Goal: Task Accomplishment & Management: Manage account settings

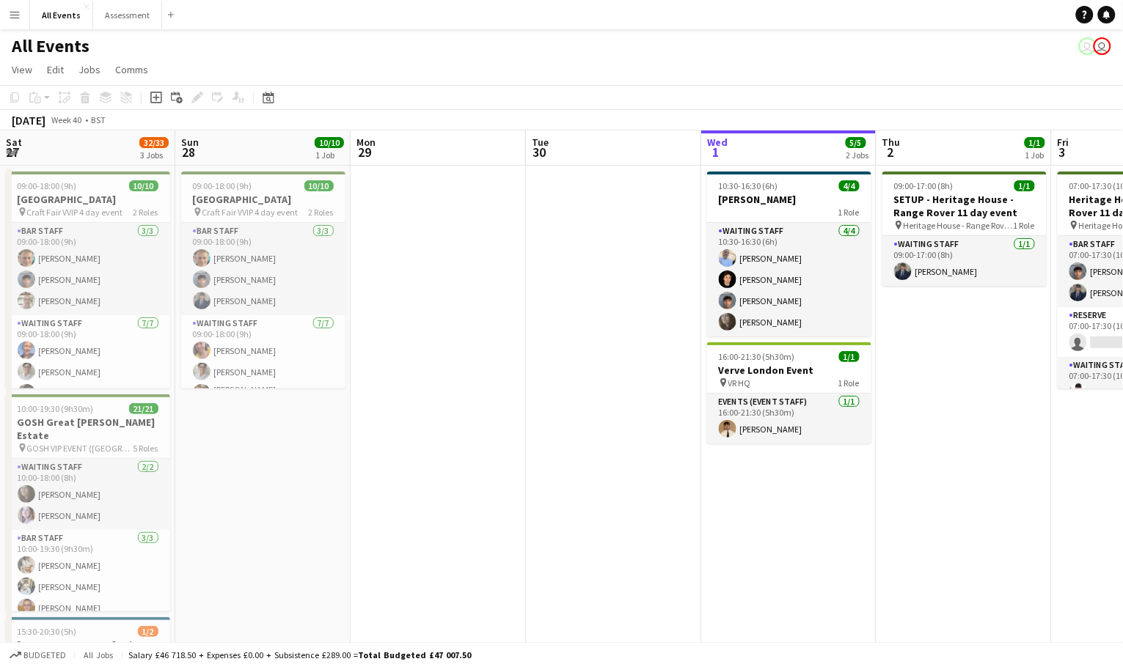
scroll to position [0, 563]
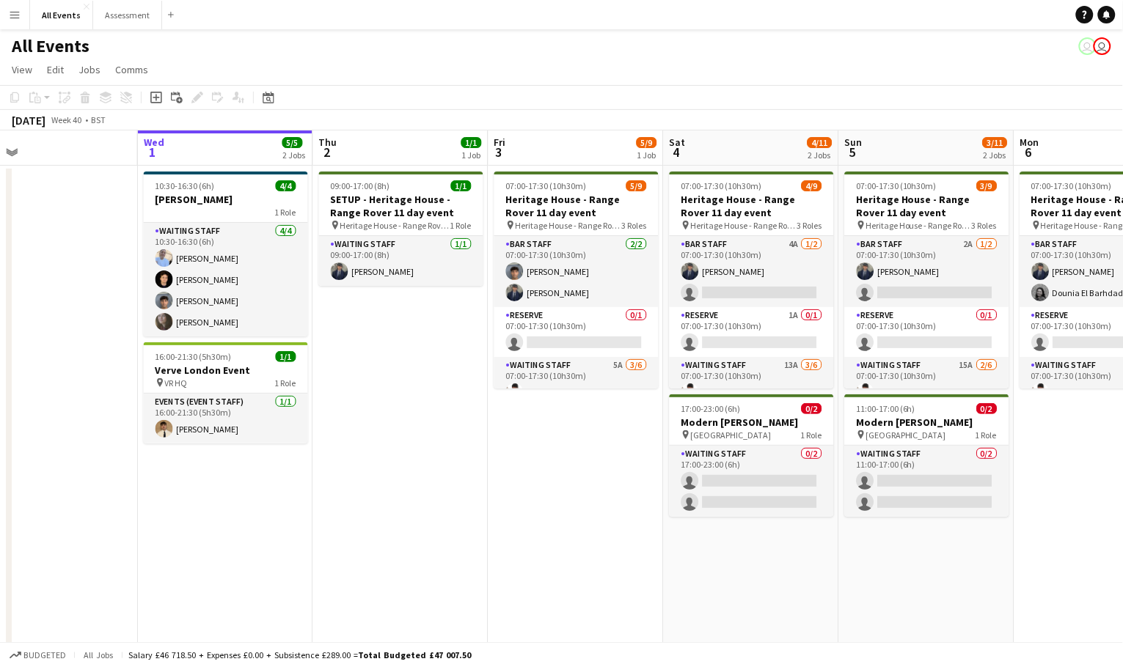
click at [795, 78] on app-page-menu "View Day view expanded Day view collapsed Month view Date picker Jump to today …" at bounding box center [561, 71] width 1123 height 28
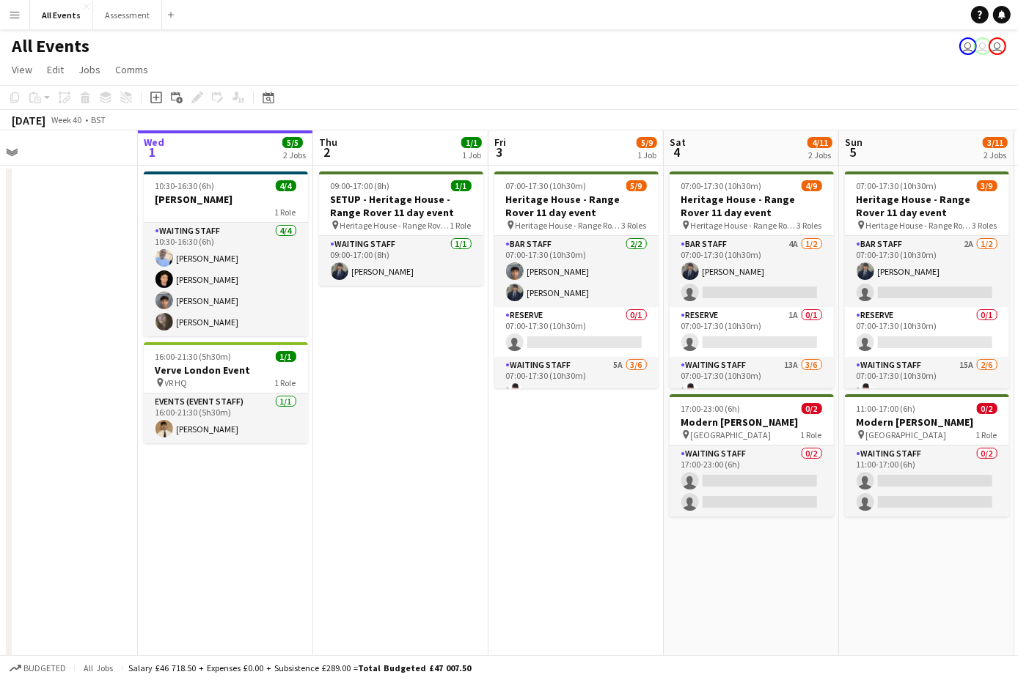
click at [309, 74] on app-page-menu "View Day view expanded Day view collapsed Month view Date picker Jump to today …" at bounding box center [509, 71] width 1018 height 28
click at [21, 17] on button "Menu" at bounding box center [14, 14] width 29 height 29
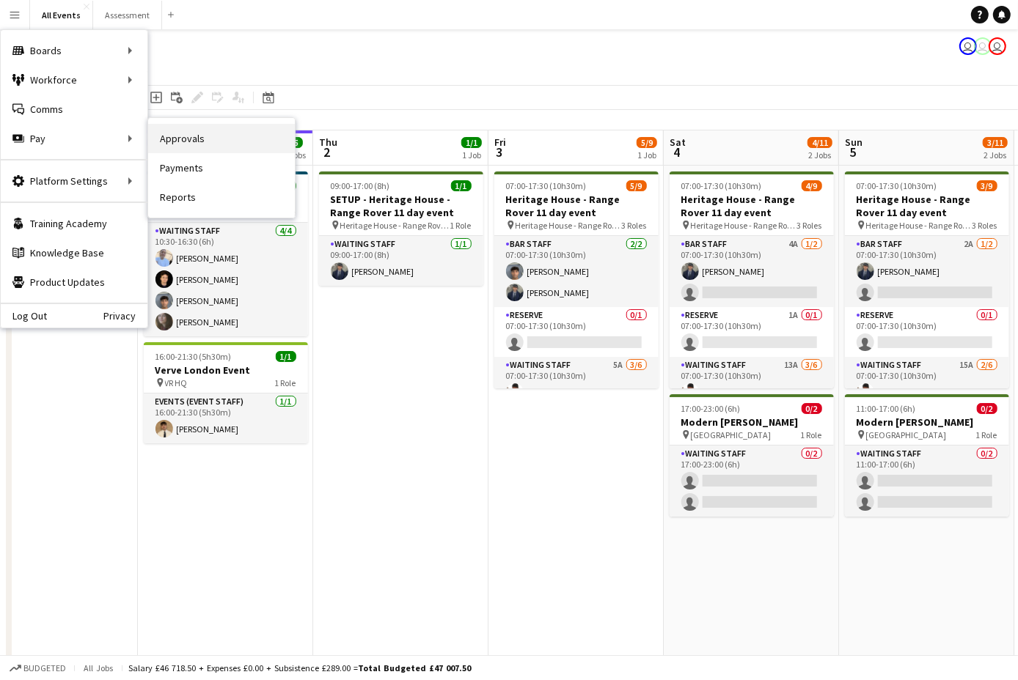
click at [181, 148] on link "Approvals" at bounding box center [221, 138] width 147 height 29
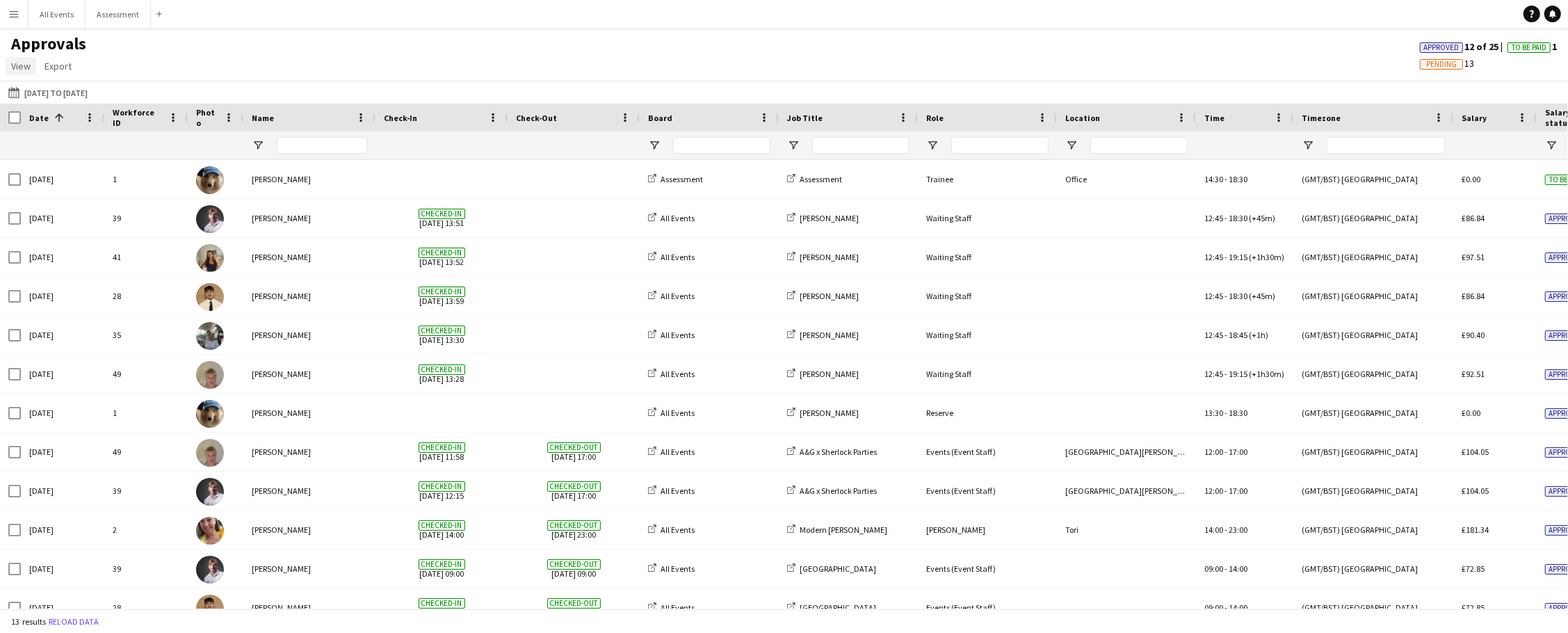
click at [30, 66] on link "View" at bounding box center [21, 65] width 30 height 18
drag, startPoint x: 219, startPoint y: 72, endPoint x: 140, endPoint y: 74, distance: 79.0
click at [219, 72] on div "Approvals View Customise view Customise filters Reset Filters Reset View Reset …" at bounding box center [784, 57] width 1568 height 47
click at [24, 95] on button "01-09-2025 to 07-09-2025 01-09-2025 to 07-09-2025" at bounding box center [47, 93] width 84 height 17
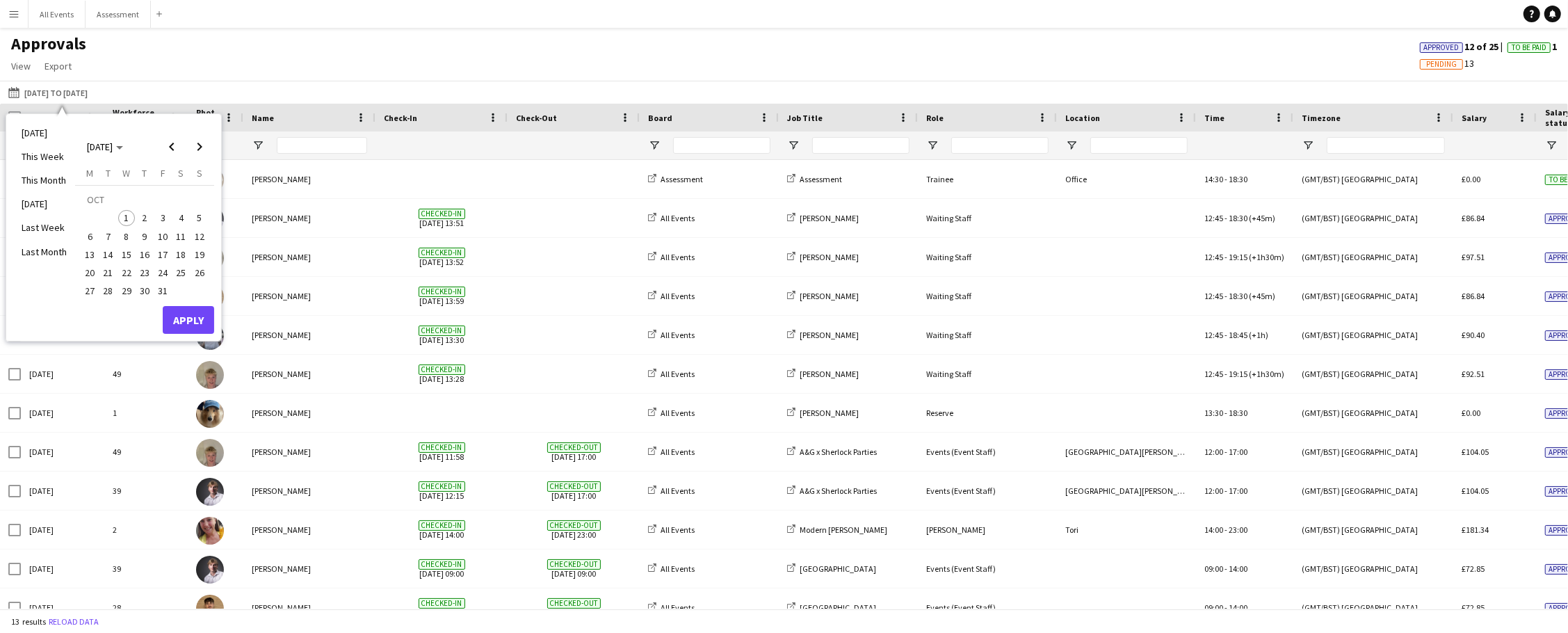
click at [180, 219] on span "4" at bounding box center [182, 218] width 17 height 17
click at [180, 321] on button "Apply" at bounding box center [189, 320] width 51 height 28
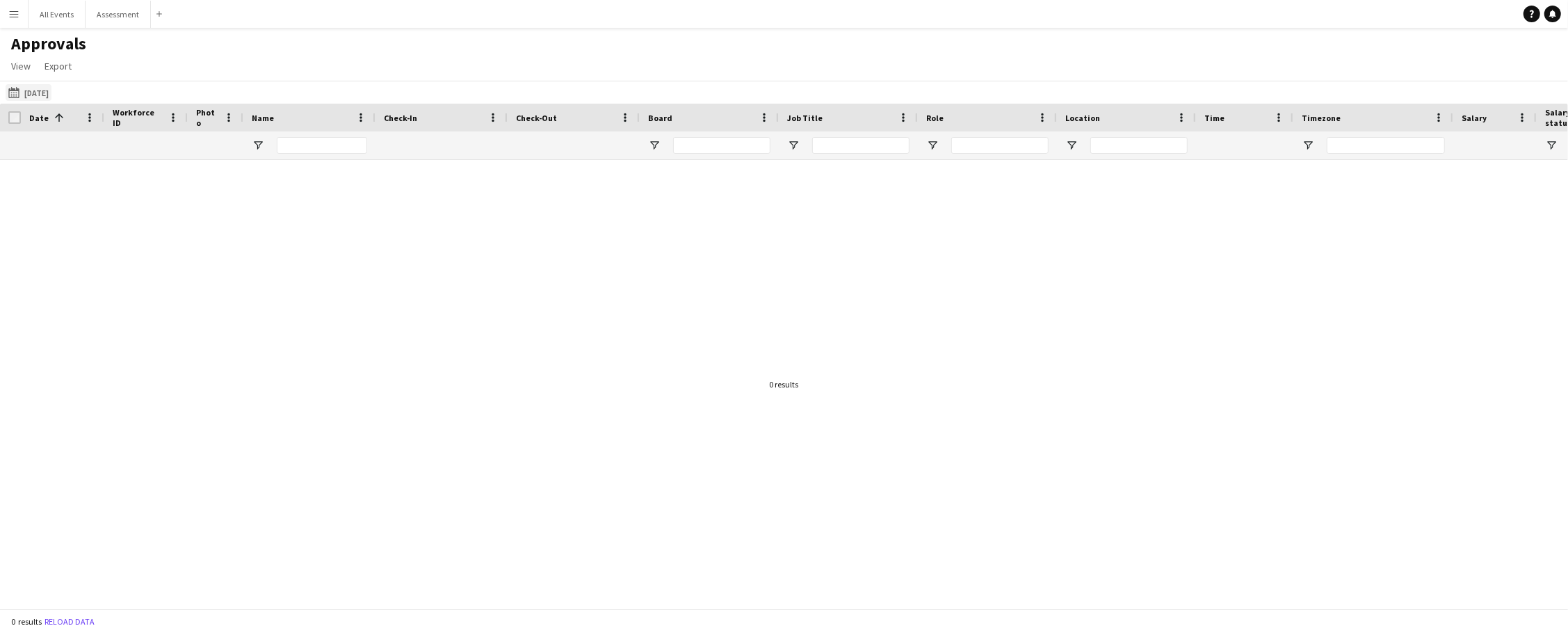
click at [44, 84] on button "01-09-2025 to 07-09-2025 04-10-2025" at bounding box center [28, 93] width 46 height 17
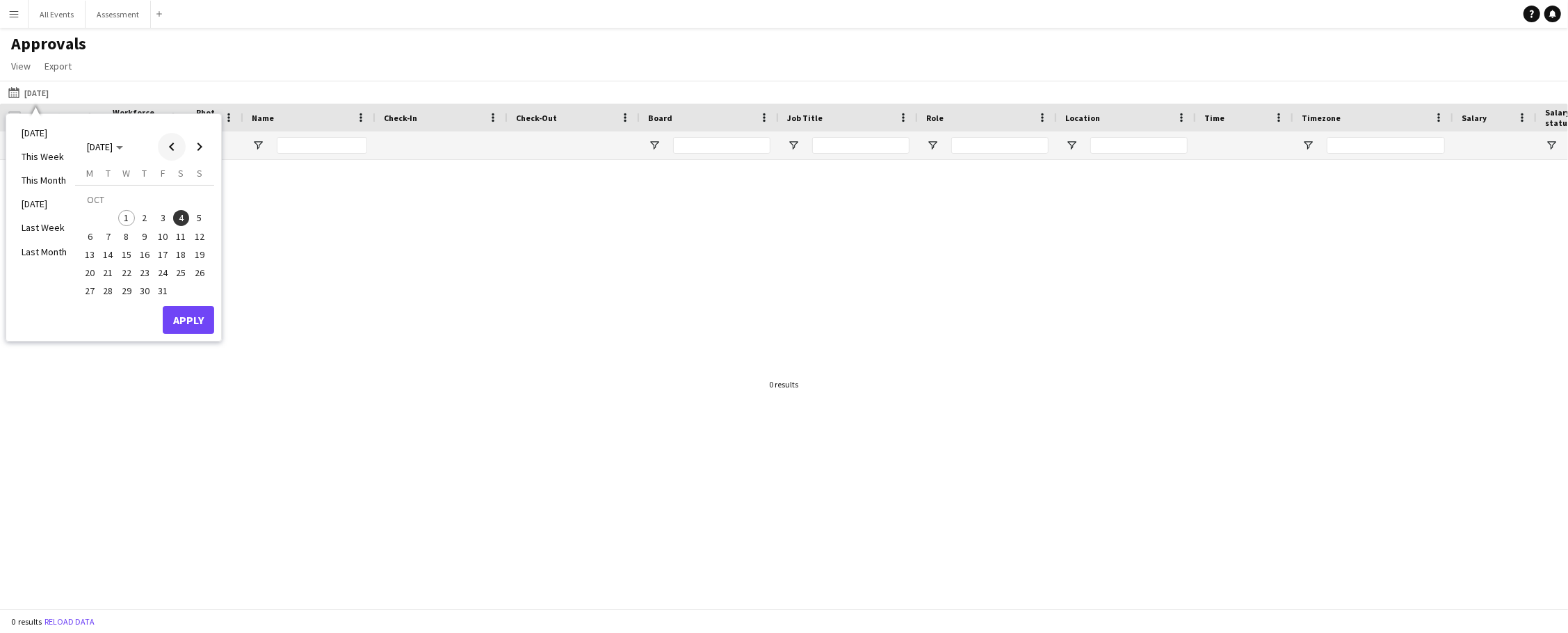
click at [163, 150] on span "Previous month" at bounding box center [171, 146] width 28 height 28
click at [46, 251] on li "Last Month" at bounding box center [44, 251] width 62 height 24
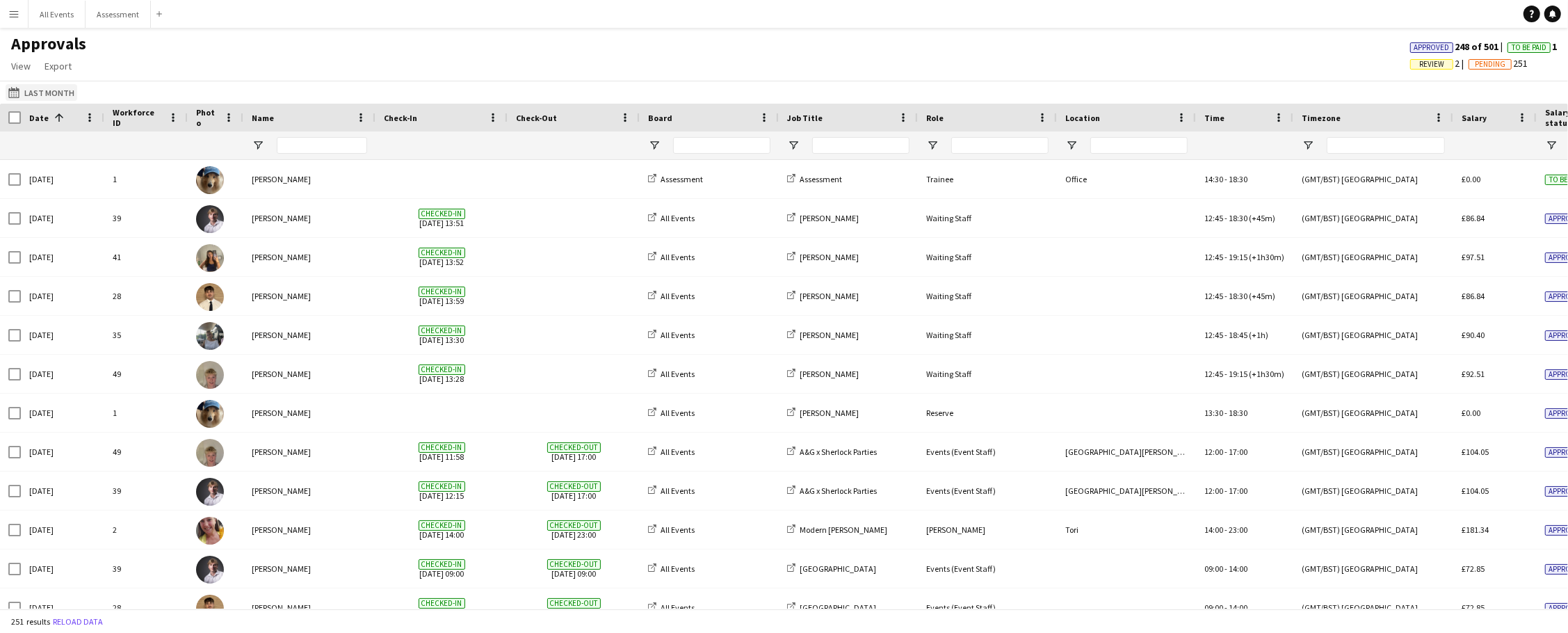
click at [28, 90] on button "01-09-2025 to 07-09-2025 Last Month" at bounding box center [42, 93] width 72 height 17
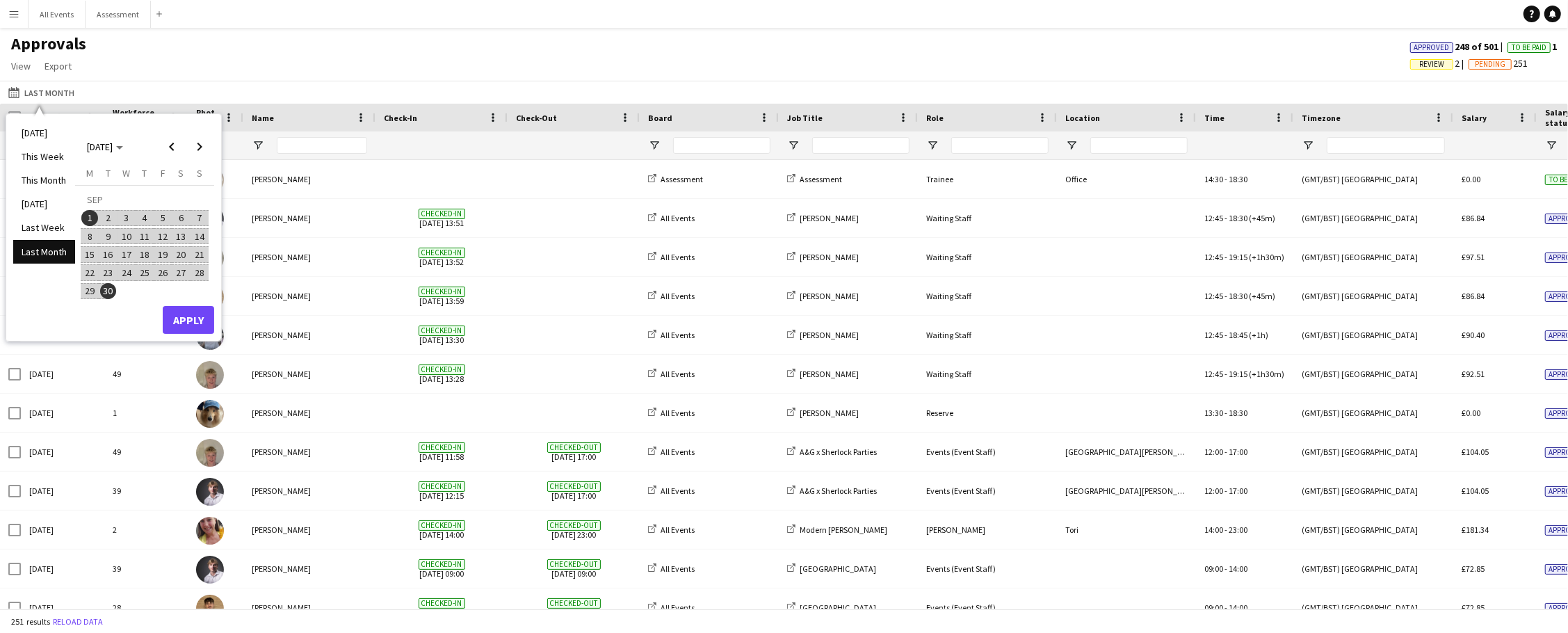
click at [142, 217] on span "4" at bounding box center [145, 218] width 17 height 17
click at [186, 324] on button "Apply" at bounding box center [189, 320] width 51 height 28
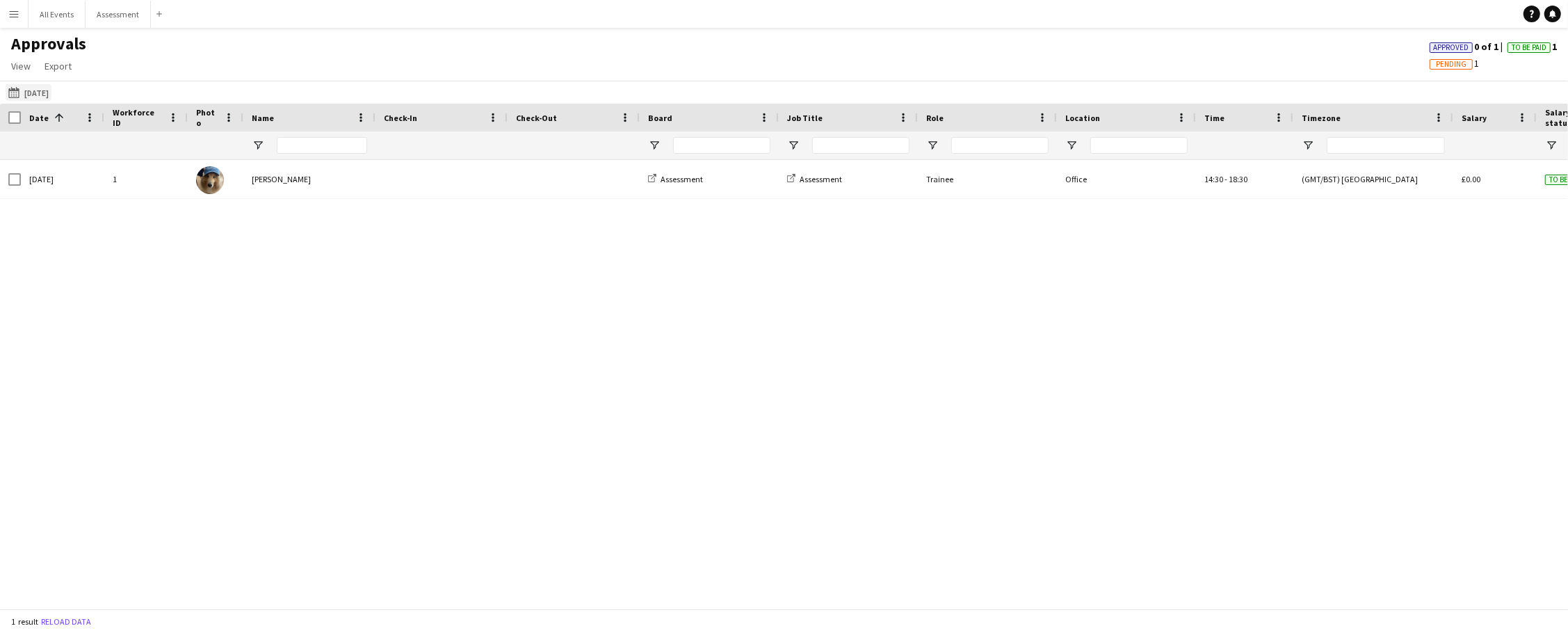
click at [39, 90] on button "01-09-2025 to 07-09-2025 04-09-2025" at bounding box center [28, 93] width 46 height 17
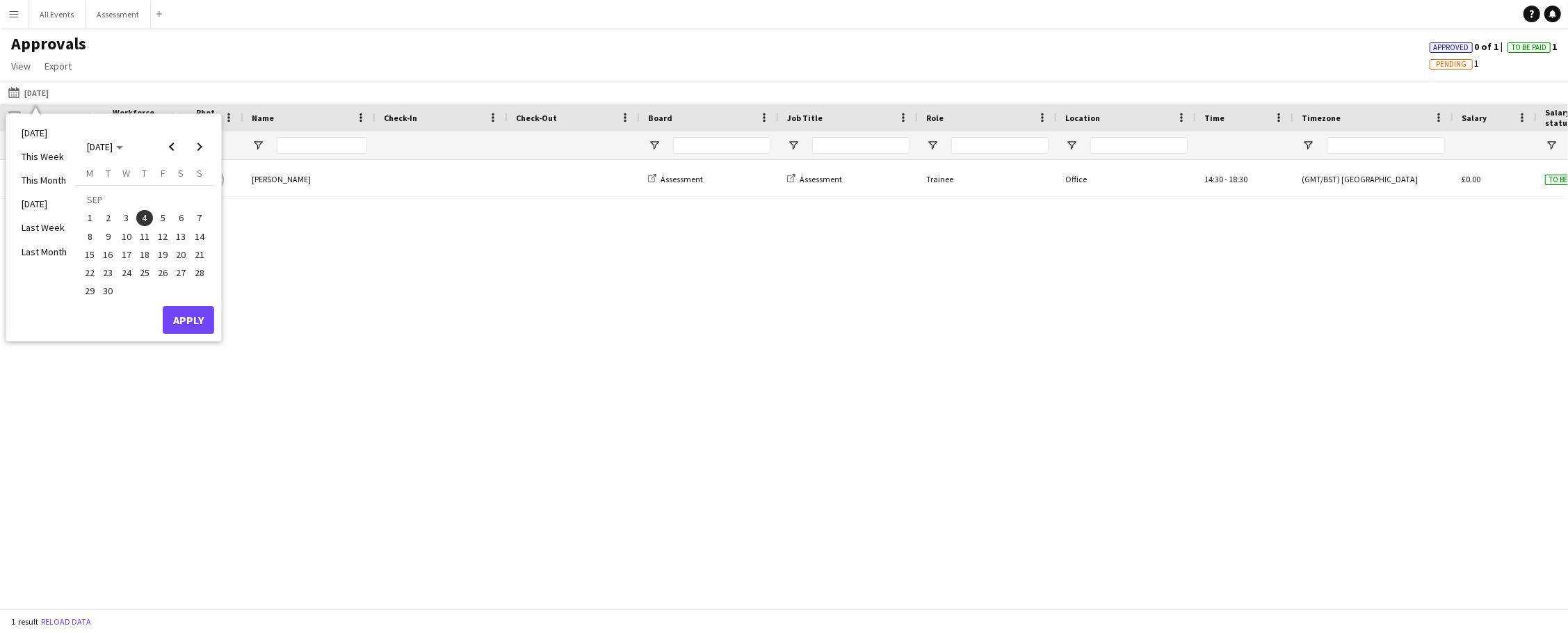
click at [160, 218] on span "5" at bounding box center [163, 218] width 17 height 17
click at [189, 311] on button "Apply" at bounding box center [189, 320] width 51 height 28
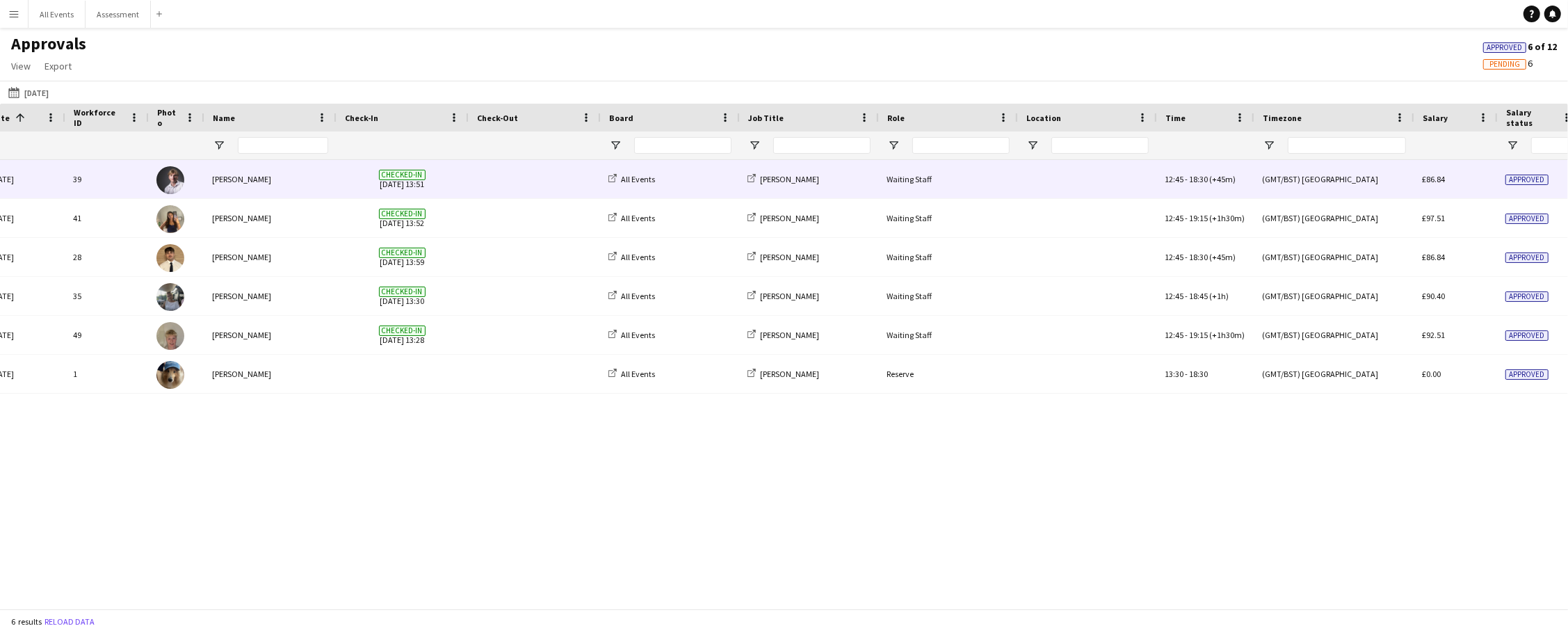
click at [408, 174] on span "Checked-in" at bounding box center [402, 175] width 46 height 10
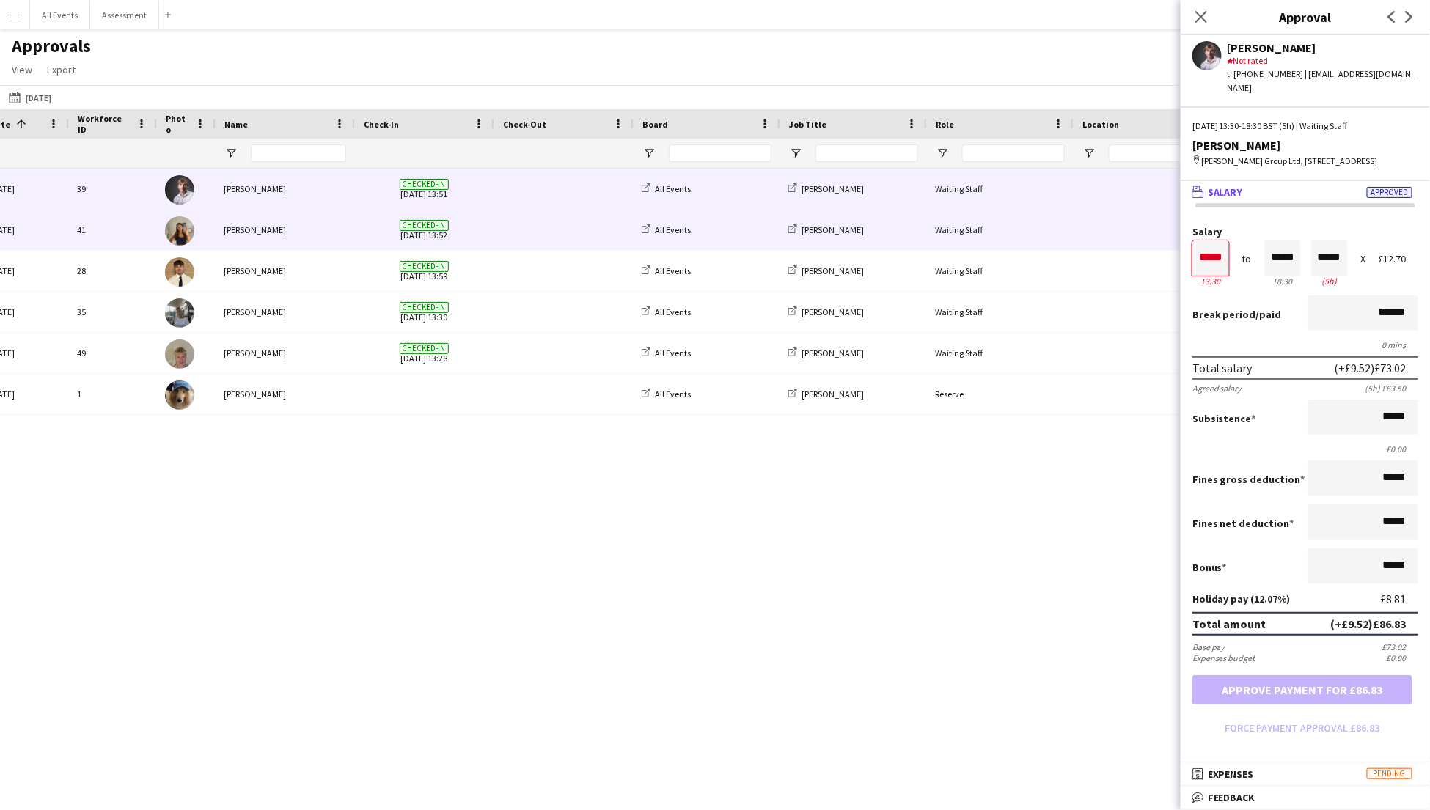
click at [905, 231] on div "[PERSON_NAME]" at bounding box center [852, 230] width 147 height 40
click at [882, 238] on div "[PERSON_NAME]" at bounding box center [852, 230] width 147 height 40
click at [247, 227] on div "Jenny Dedman" at bounding box center [284, 230] width 139 height 40
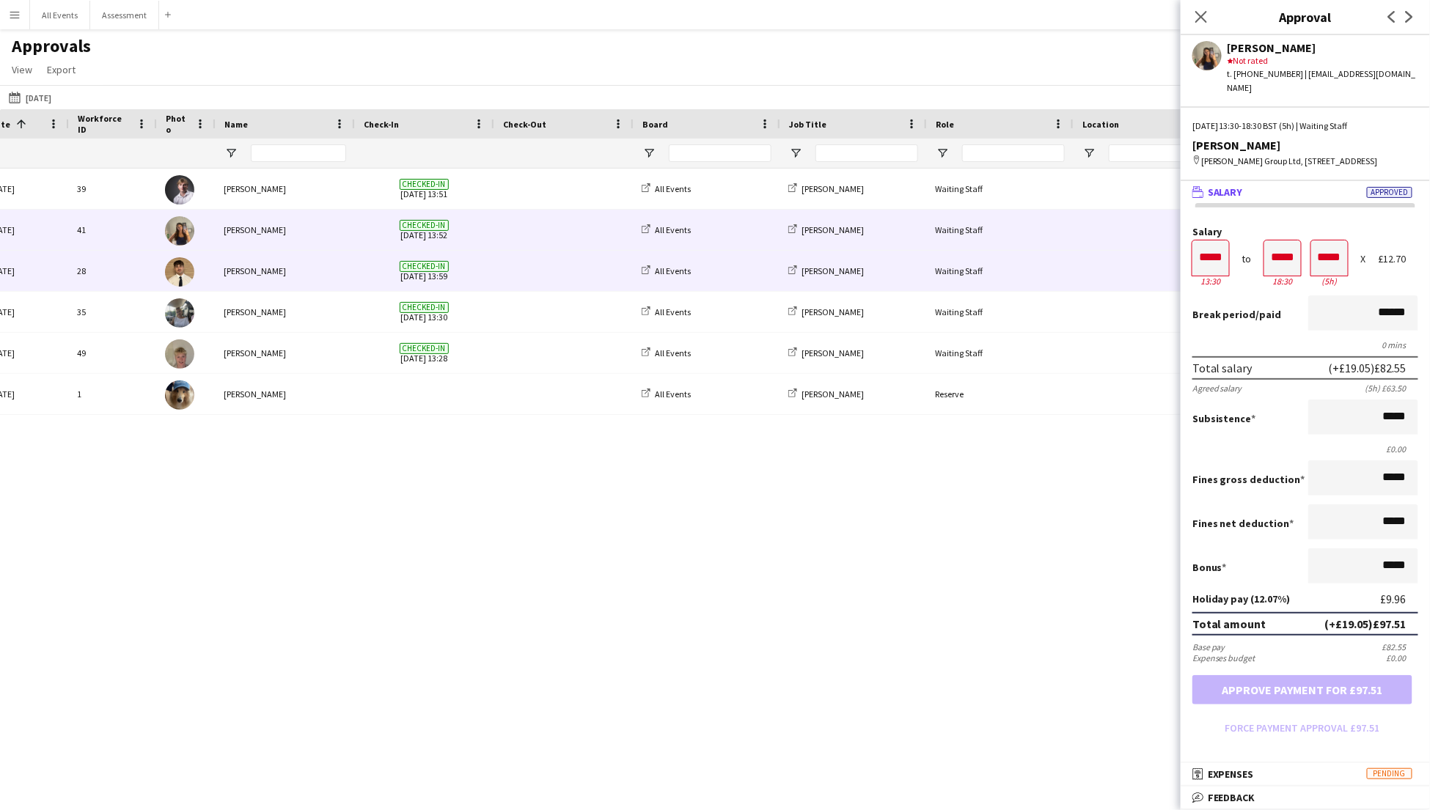
click at [246, 271] on div "[PERSON_NAME]" at bounding box center [284, 271] width 139 height 40
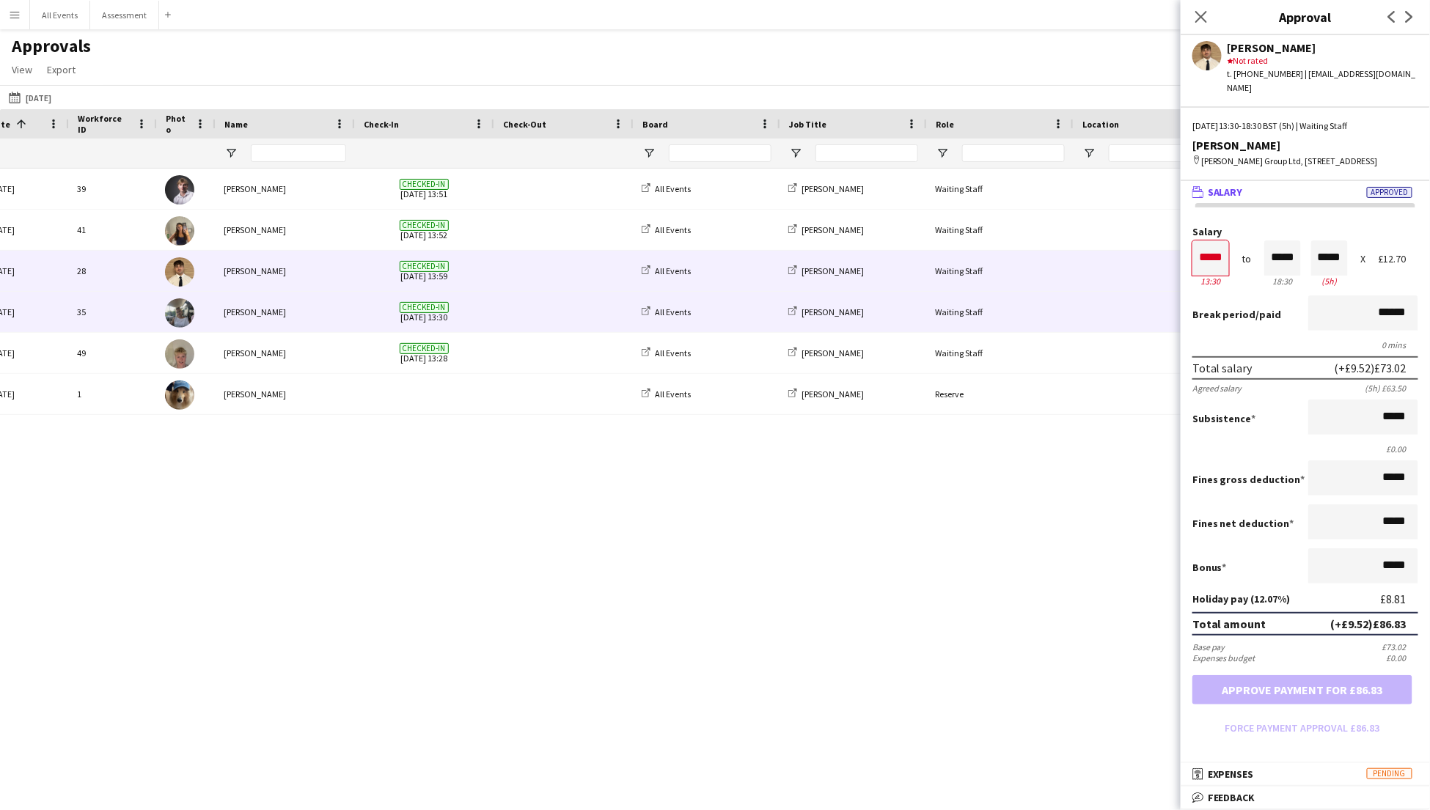
click at [245, 312] on div "Christina Clinch" at bounding box center [284, 312] width 139 height 40
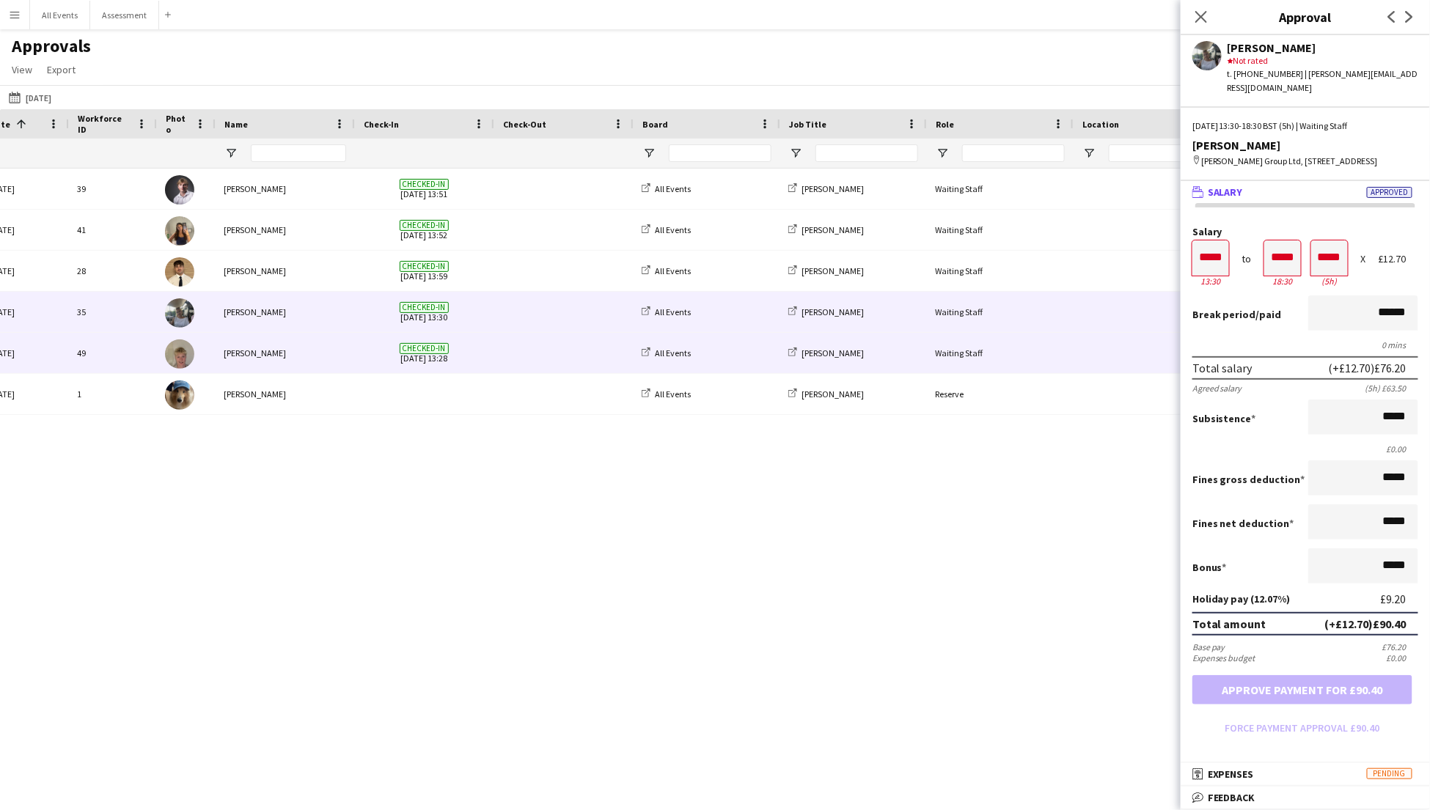
click at [256, 348] on div "Alexander Jones" at bounding box center [284, 353] width 139 height 40
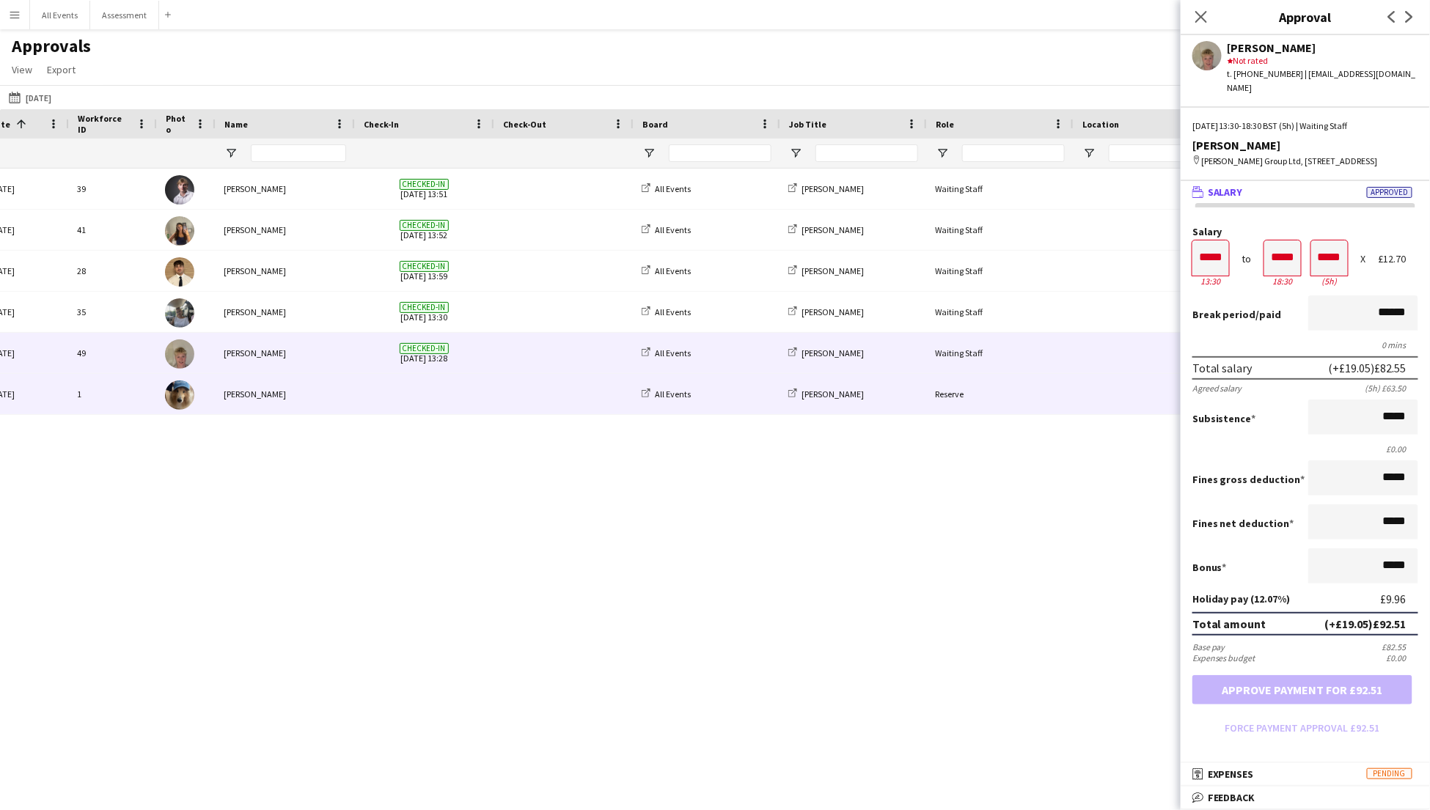
click at [252, 402] on div "Kee Wong" at bounding box center [284, 394] width 139 height 40
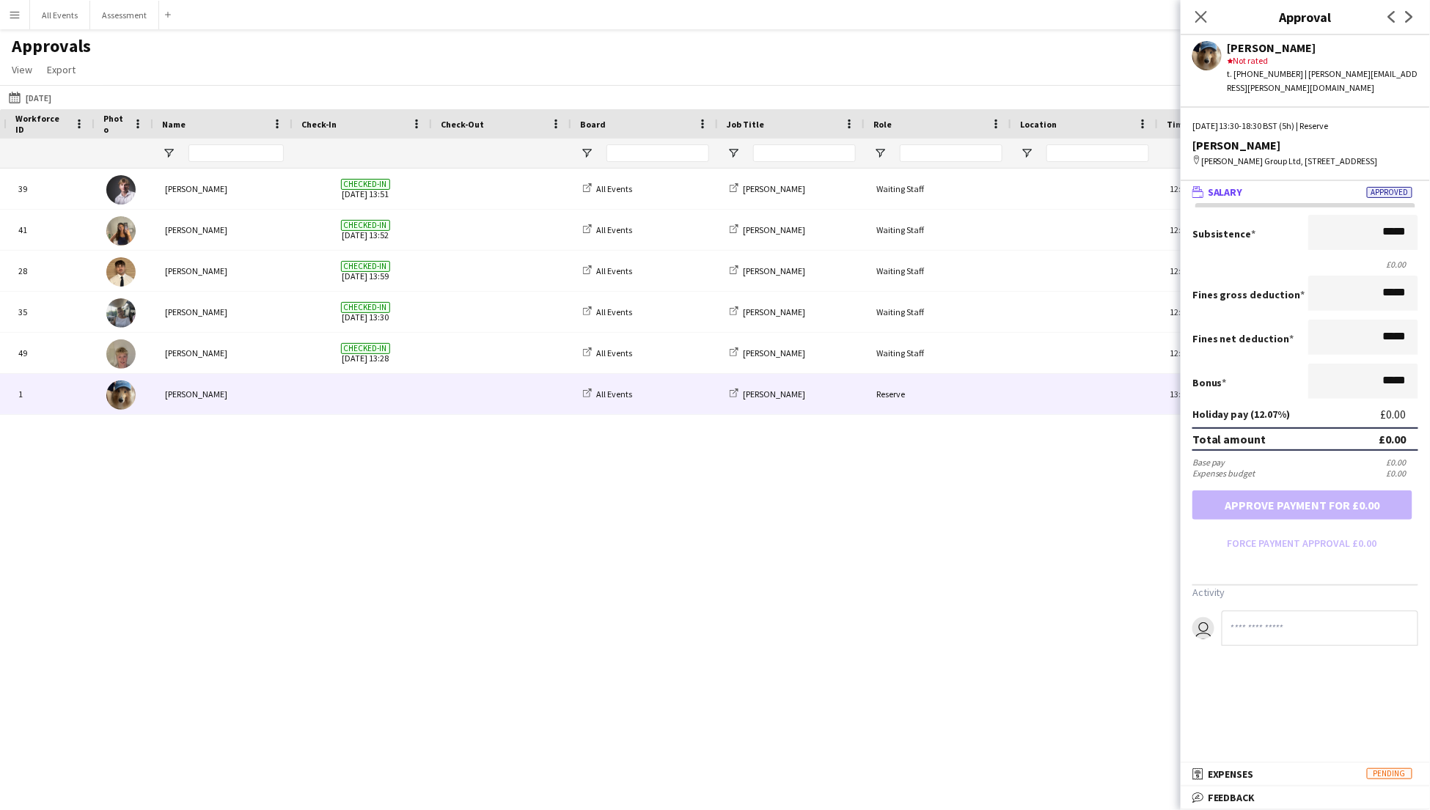
scroll to position [0, 97]
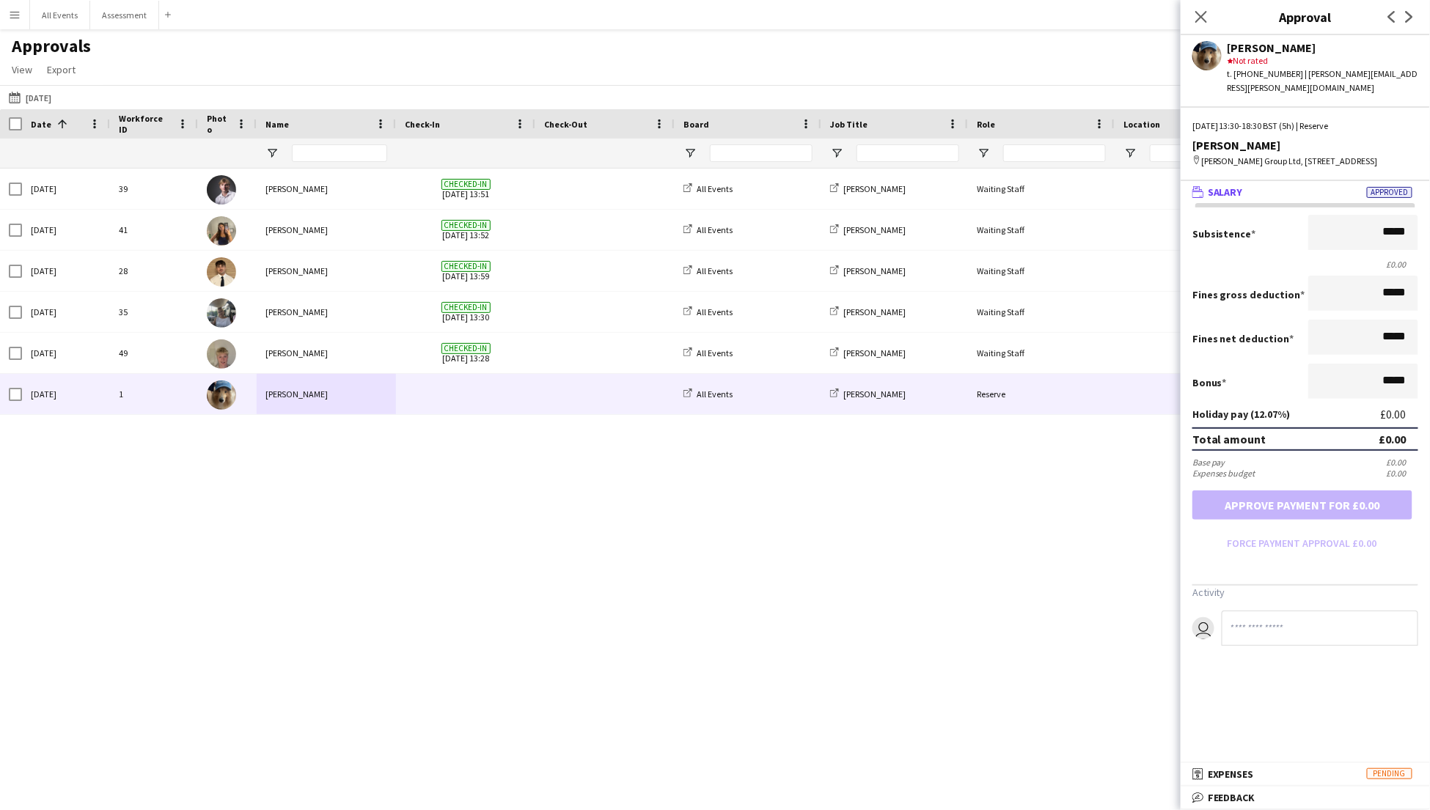
click at [271, 87] on div "01-09-2025 to 07-09-2025 05-09-2025 Today This Week This Month Yesterday Last W…" at bounding box center [715, 97] width 1430 height 24
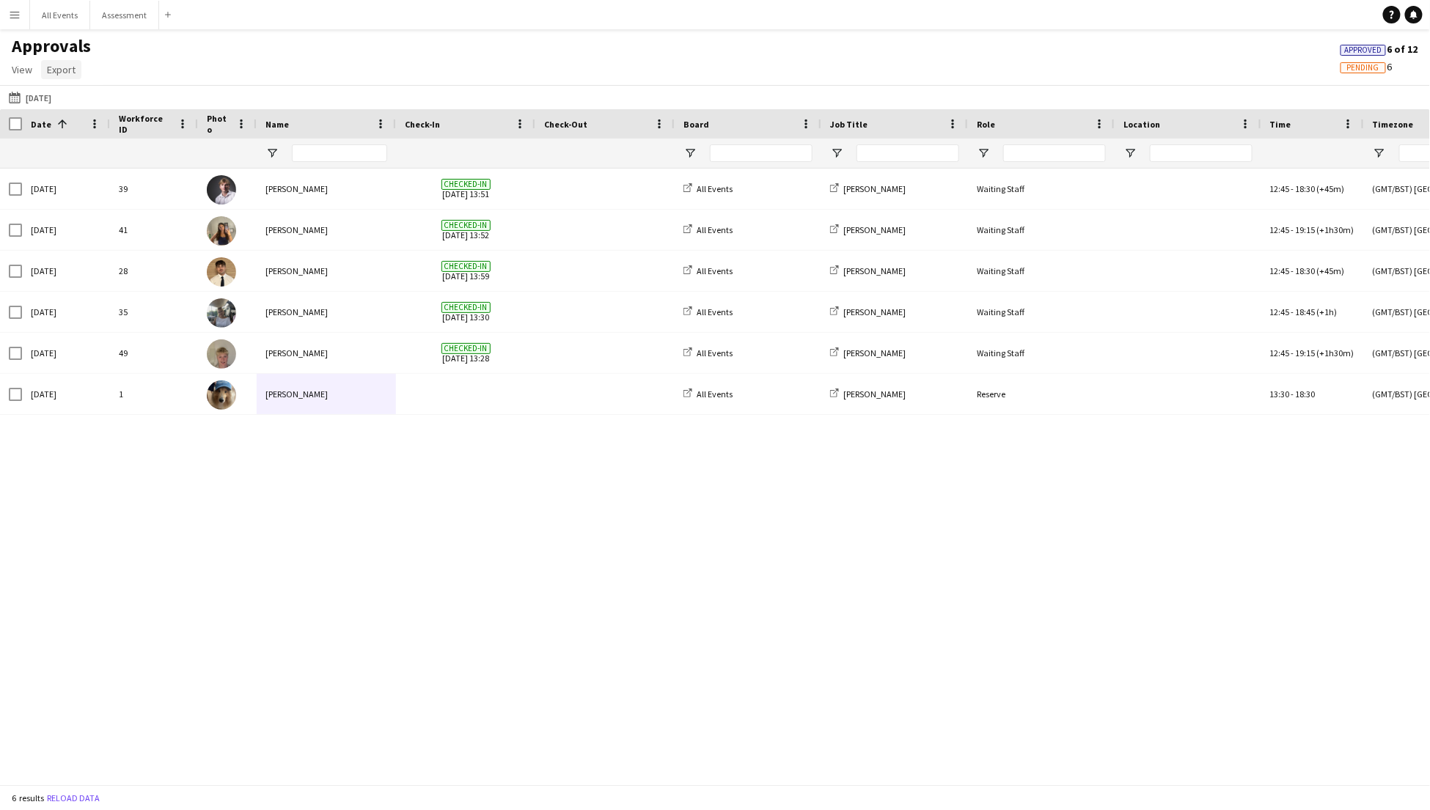
click at [61, 70] on span "Export" at bounding box center [61, 69] width 29 height 13
click at [93, 104] on span "Export as XLSX" at bounding box center [86, 100] width 64 height 13
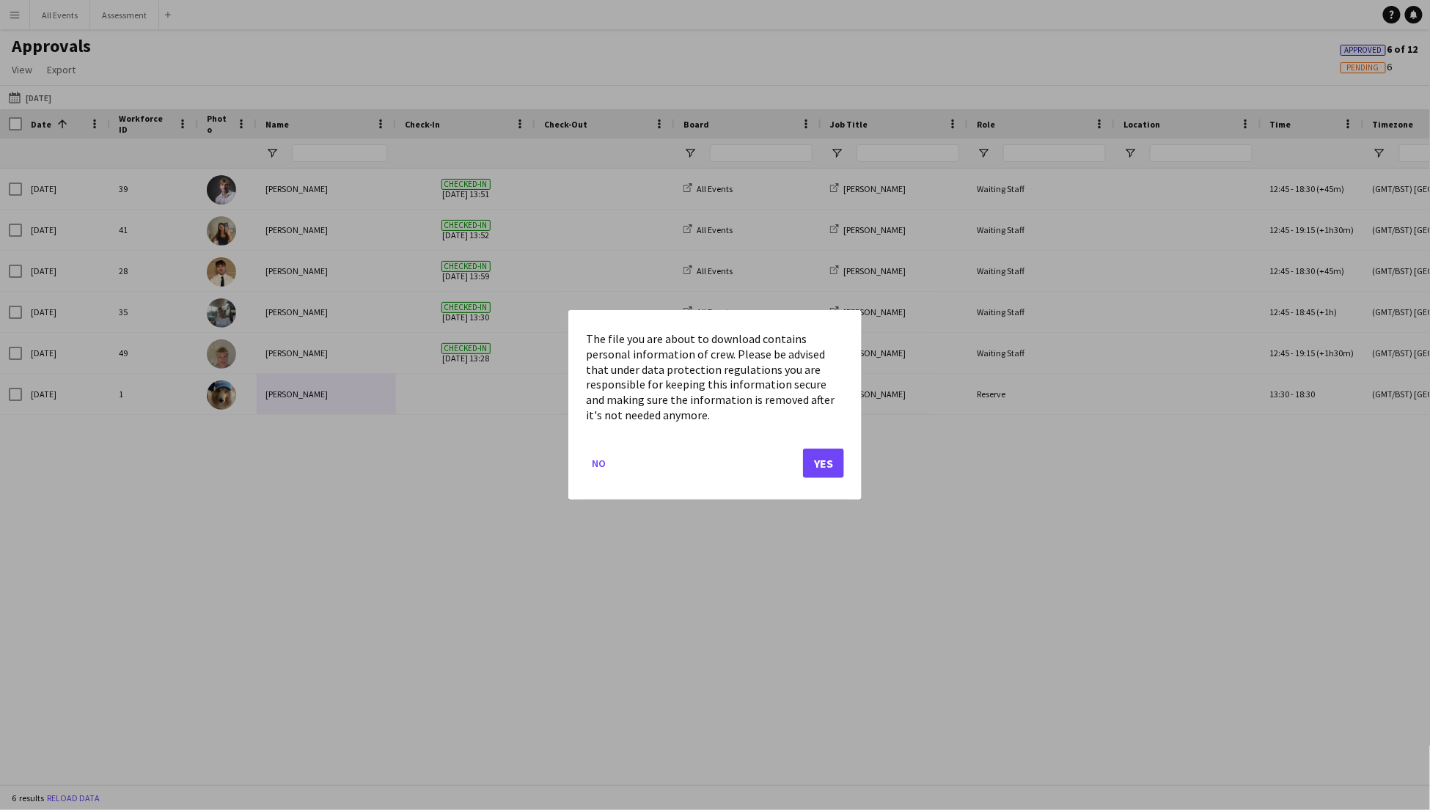
click at [831, 463] on button "Yes" at bounding box center [823, 463] width 41 height 29
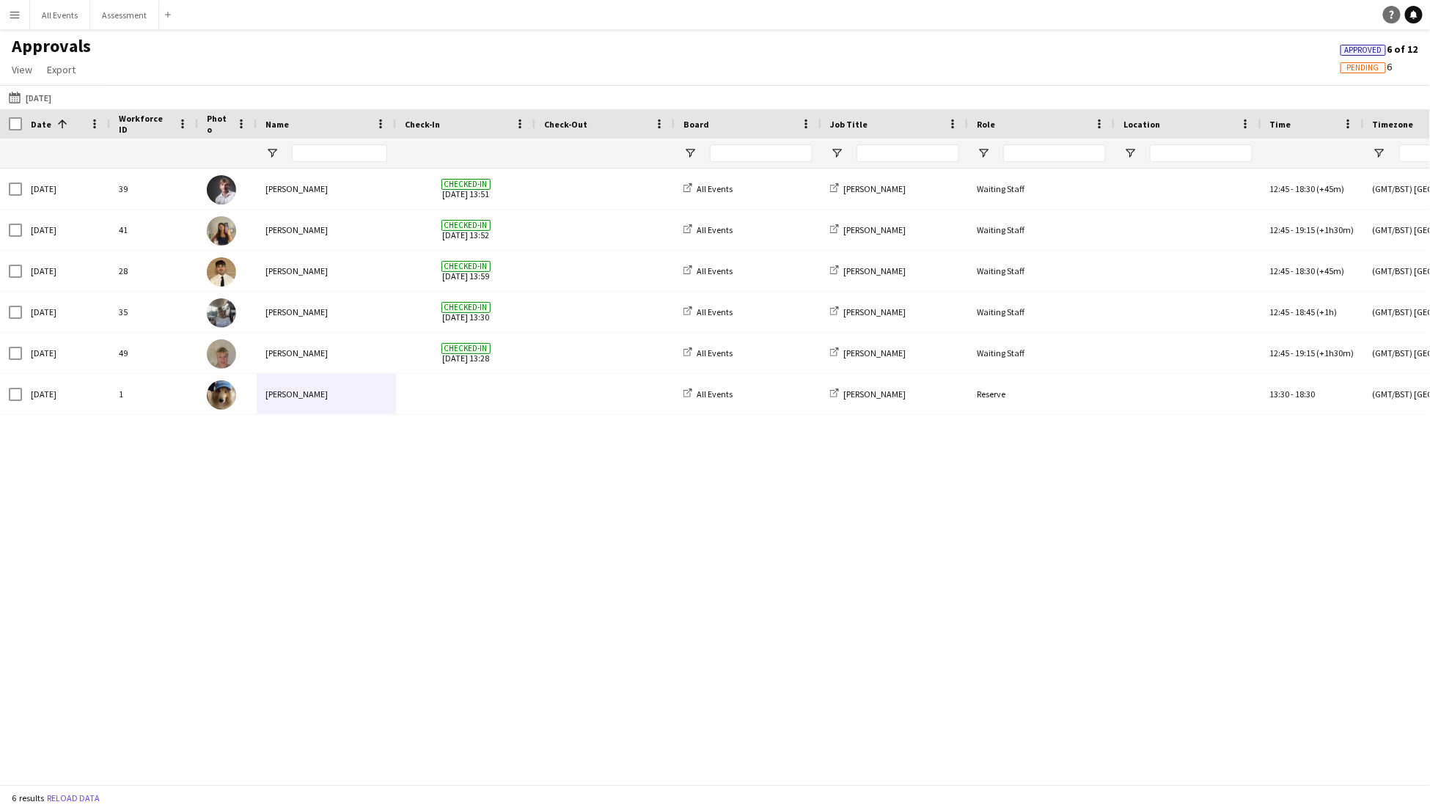
click at [1122, 16] on icon "Help" at bounding box center [1391, 14] width 9 height 9
click at [1122, 18] on link "Help" at bounding box center [1392, 15] width 18 height 18
click at [1390, 18] on icon "Help" at bounding box center [1391, 14] width 9 height 9
click at [1055, 569] on div "39 Fri, 5 Sep 2025 Robert Usher Checked-in 05-09-2025 13:51 All Events E.J. Chu…" at bounding box center [715, 477] width 1430 height 616
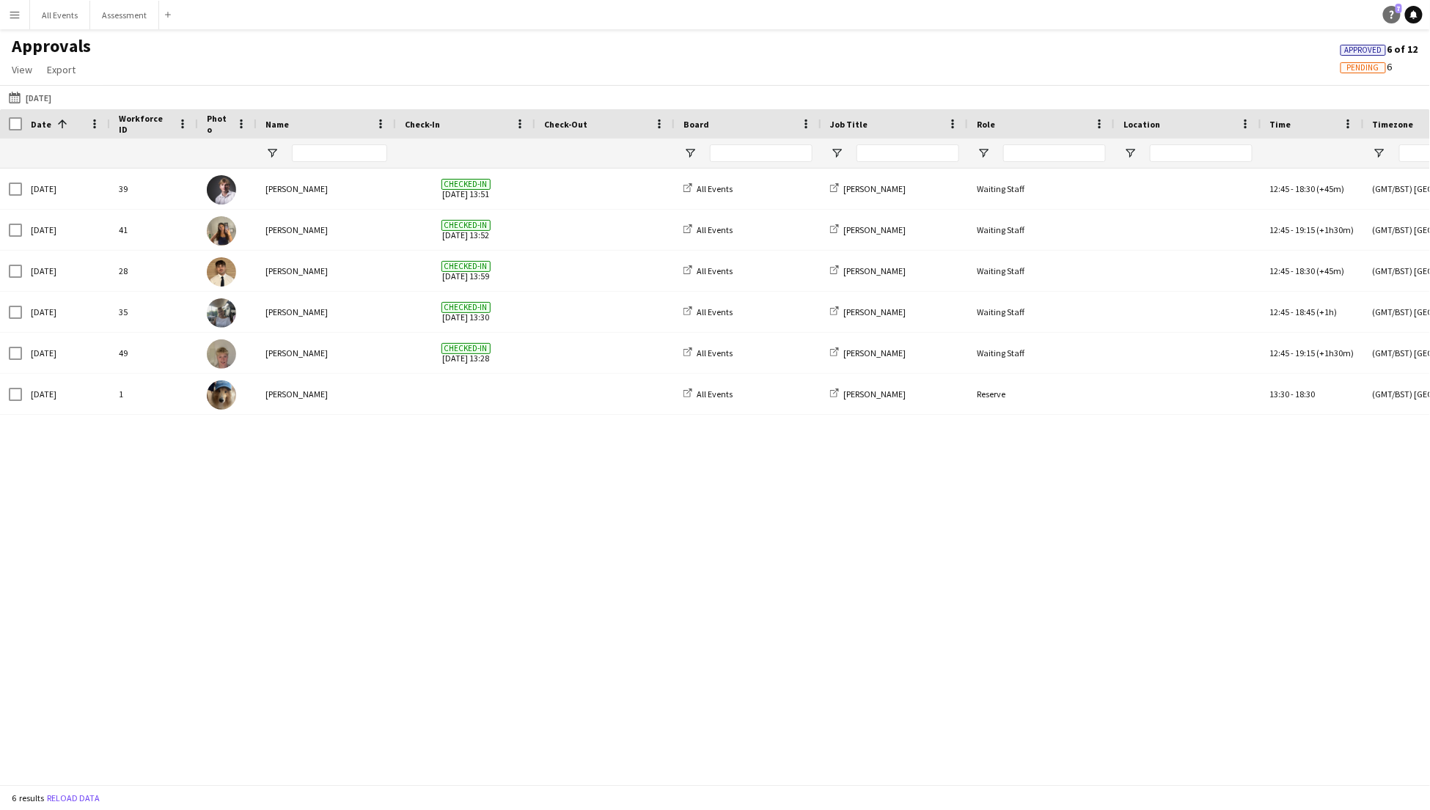
click at [1391, 16] on icon "Help" at bounding box center [1391, 14] width 9 height 9
click at [950, 418] on div "39 Fri, 5 Sep 2025 Robert Usher Checked-in 05-09-2025 13:51 All Events E.J. Chu…" at bounding box center [715, 477] width 1430 height 616
click at [10, 14] on app-icon "Menu" at bounding box center [15, 15] width 12 height 12
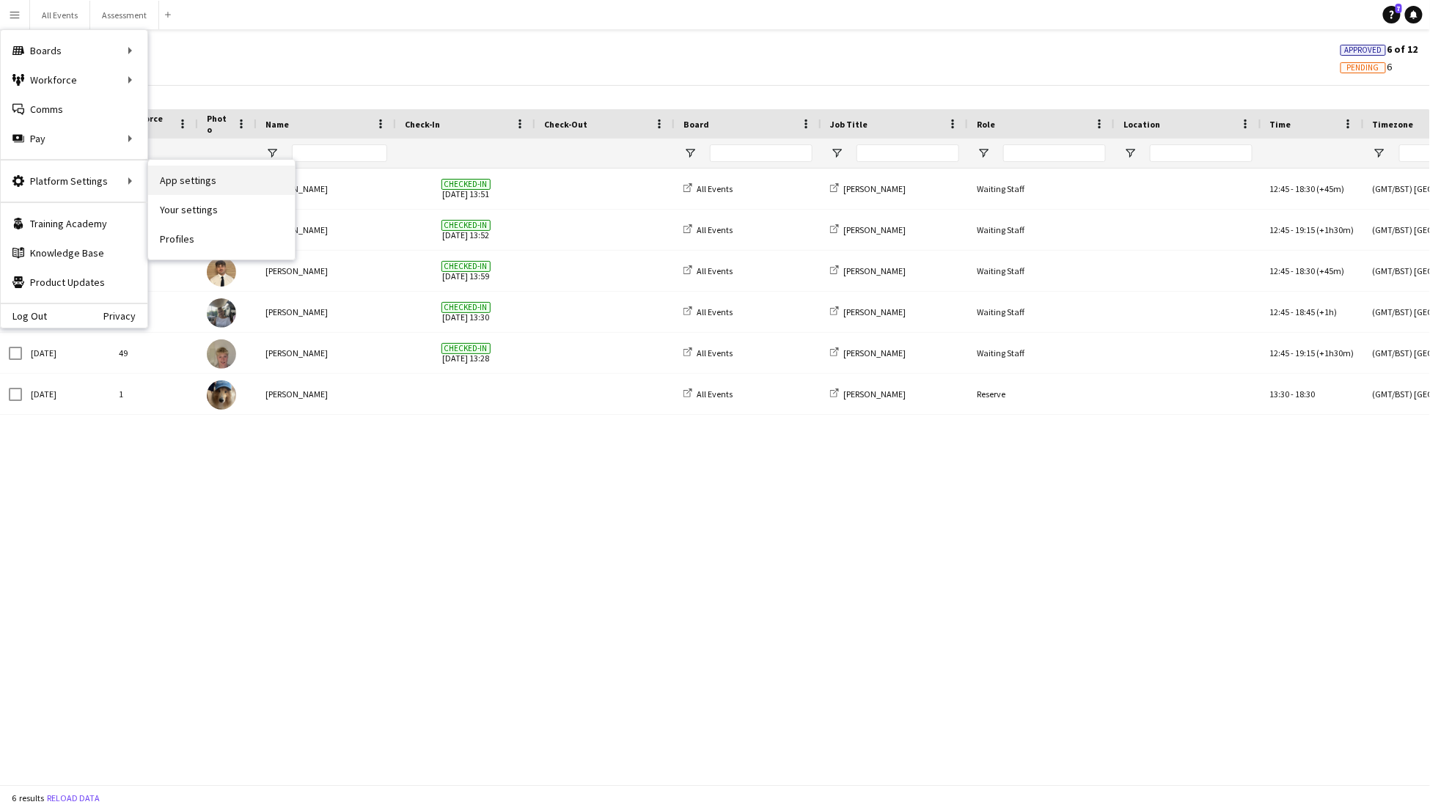
click at [202, 189] on link "App settings" at bounding box center [221, 180] width 147 height 29
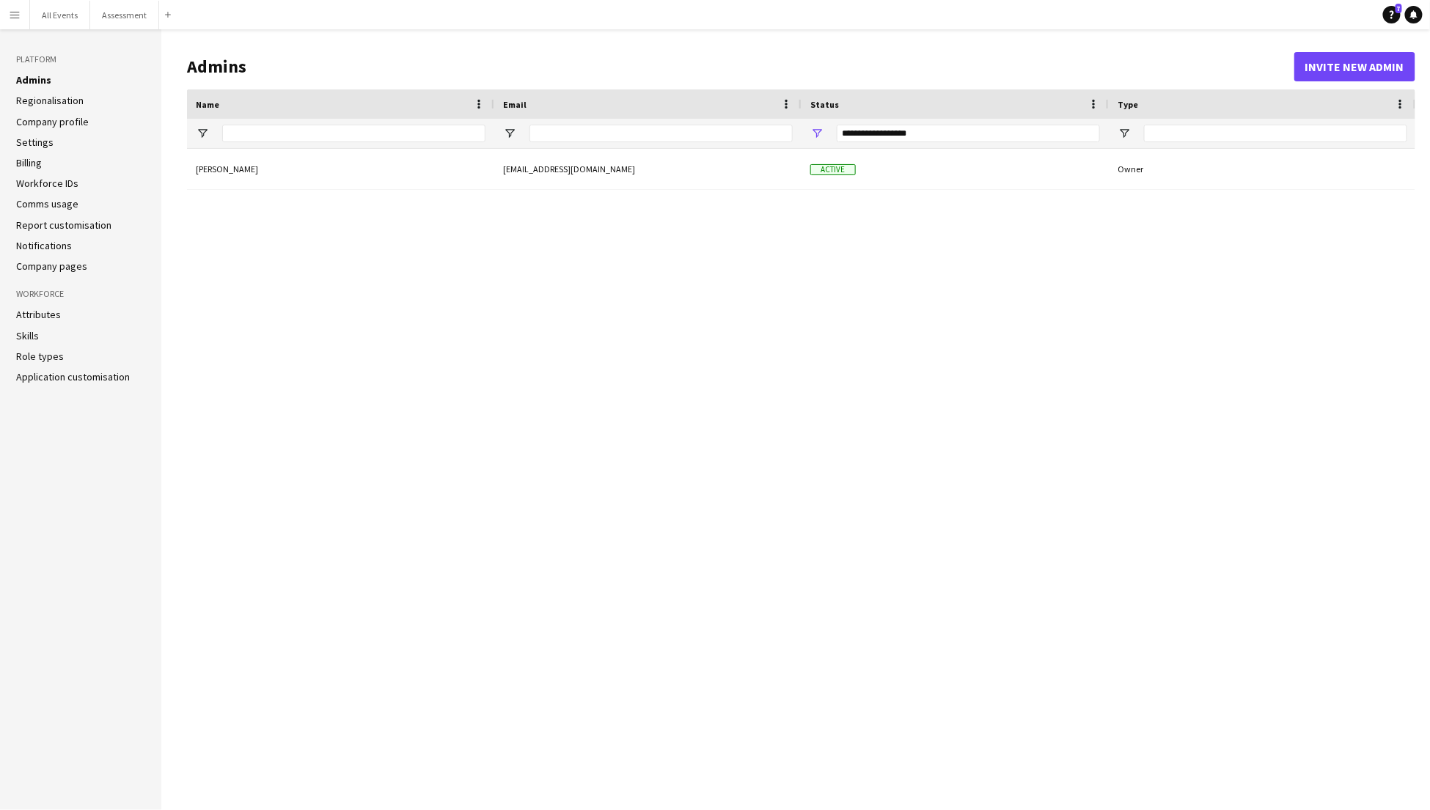
scroll to position [0, 1]
click at [1097, 721] on div "Nathan Wong staffing@securityandevents.com Active Owner" at bounding box center [801, 468] width 1228 height 639
click at [793, 682] on div "Nathan Wong staffing@securityandevents.com Active Owner" at bounding box center [801, 468] width 1228 height 639
click at [499, 465] on div "Nathan Wong staffing@securityandevents.com Active Owner" at bounding box center [801, 468] width 1228 height 639
click at [1385, 18] on link "Help 7" at bounding box center [1392, 15] width 18 height 18
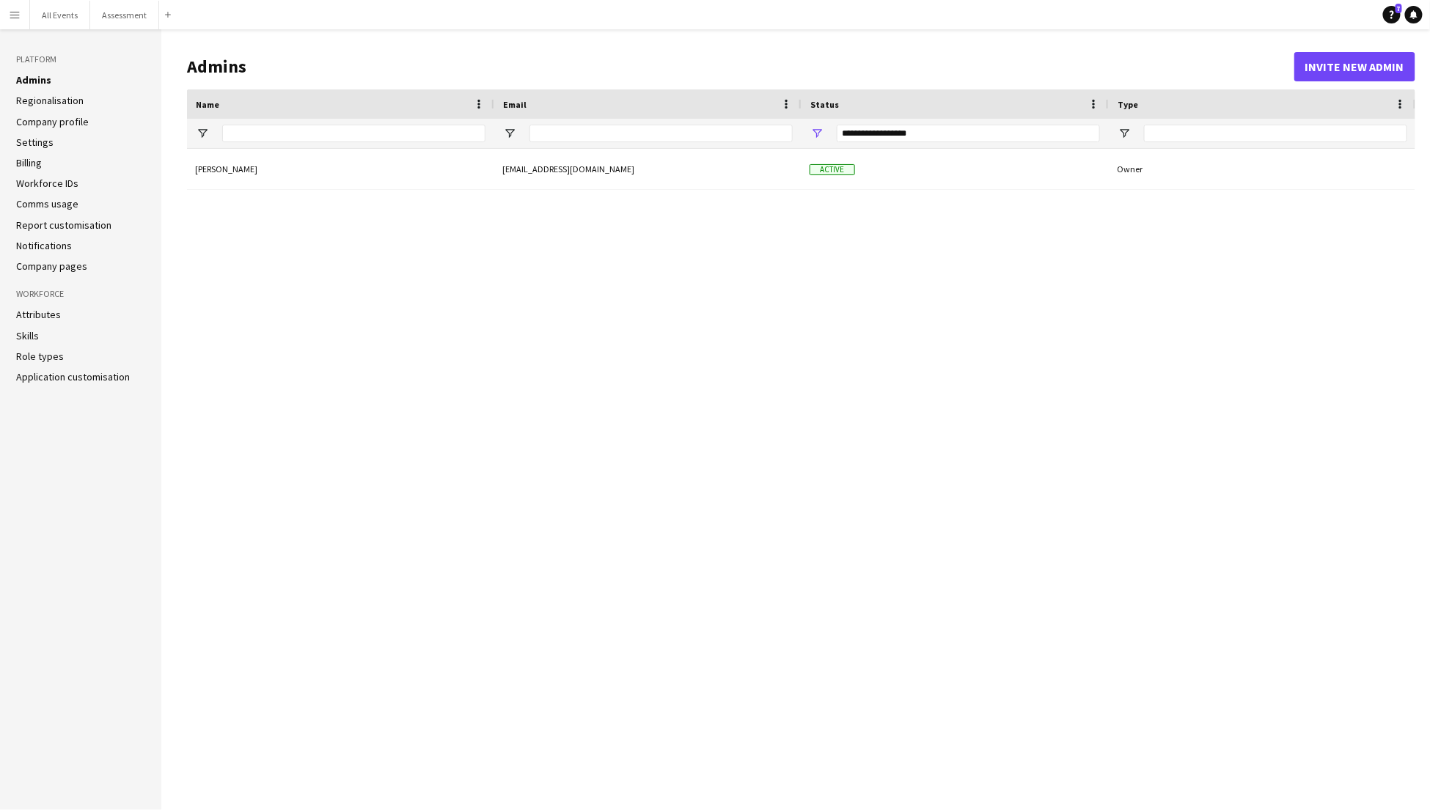
scroll to position [0, 0]
